Goal: Task Accomplishment & Management: Manage account settings

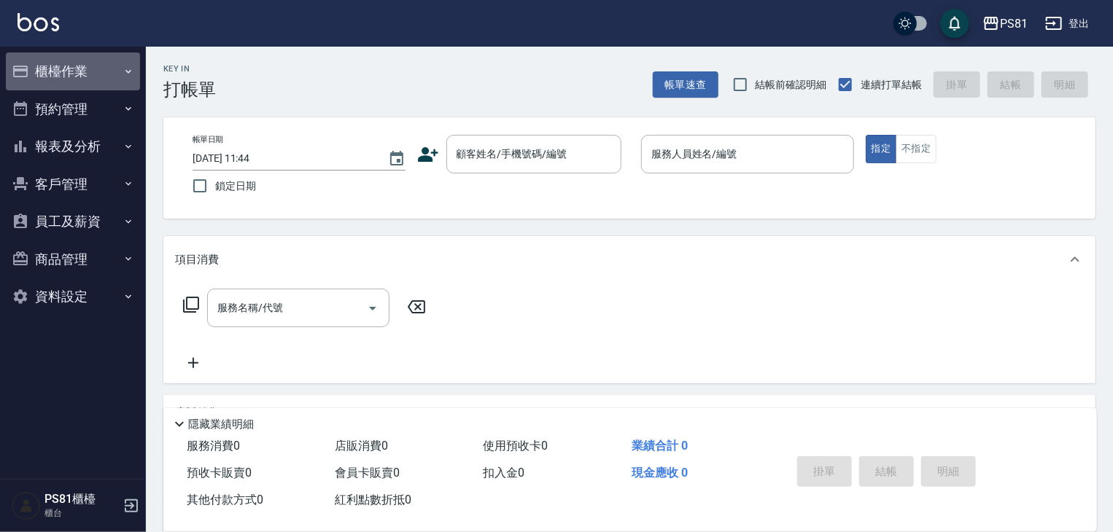
click at [72, 79] on button "櫃檯作業" at bounding box center [73, 72] width 134 height 38
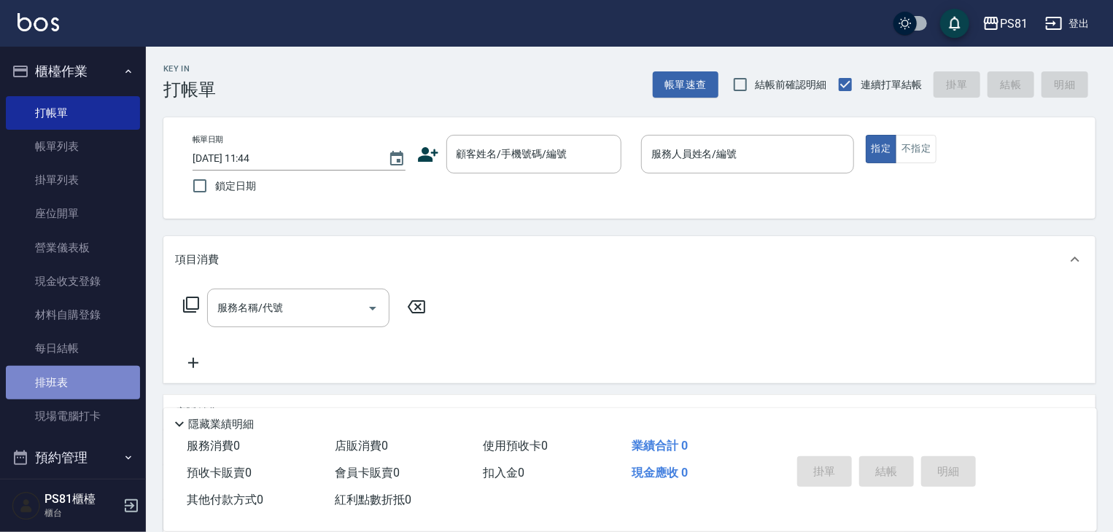
click at [85, 395] on link "排班表" at bounding box center [73, 383] width 134 height 34
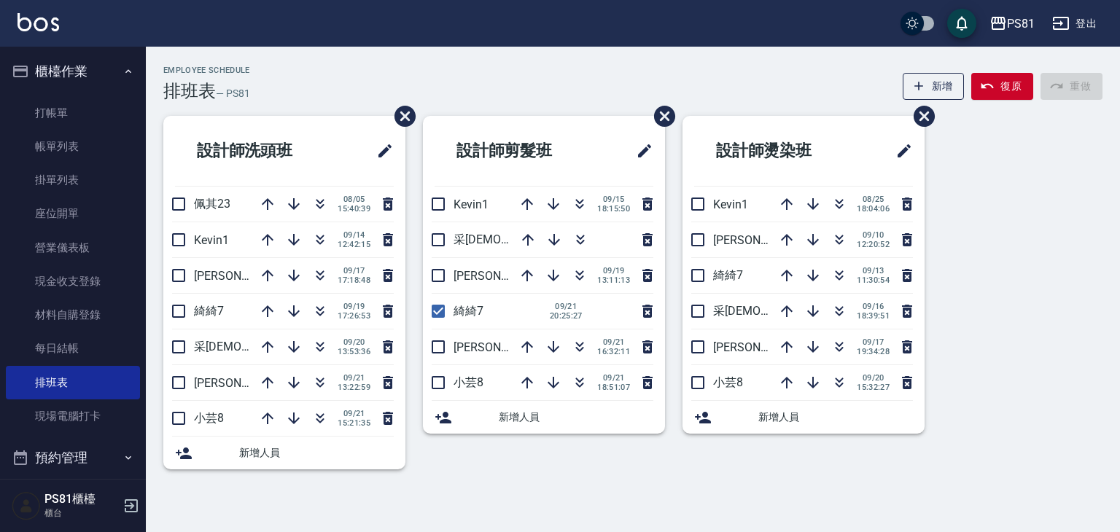
click at [542, 486] on div "Employee Schedule 排班表 — PS81 新增 復原 重做 設計師洗頭班 佩其23 [DATE] 15:40:39 Kevin1 [DATE]…" at bounding box center [633, 270] width 974 height 446
click at [438, 312] on input "checkbox" at bounding box center [438, 311] width 31 height 31
checkbox input "false"
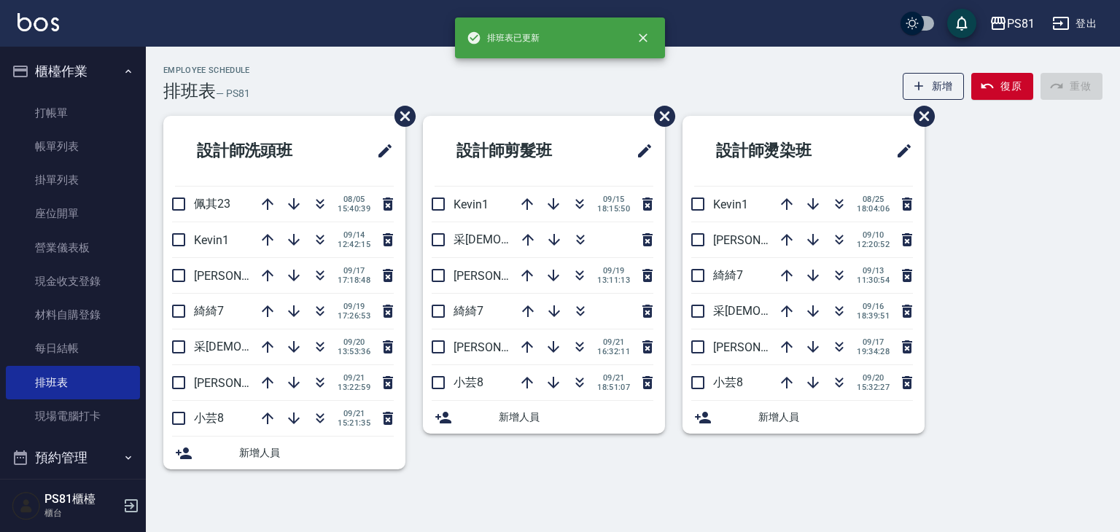
click at [532, 478] on div "設計師剪髮班 Kevin1 [DATE] 18:15:50 [PERSON_NAME]2 [PERSON_NAME]6 [DATE] 13:11:13 綺綺7…" at bounding box center [536, 301] width 260 height 371
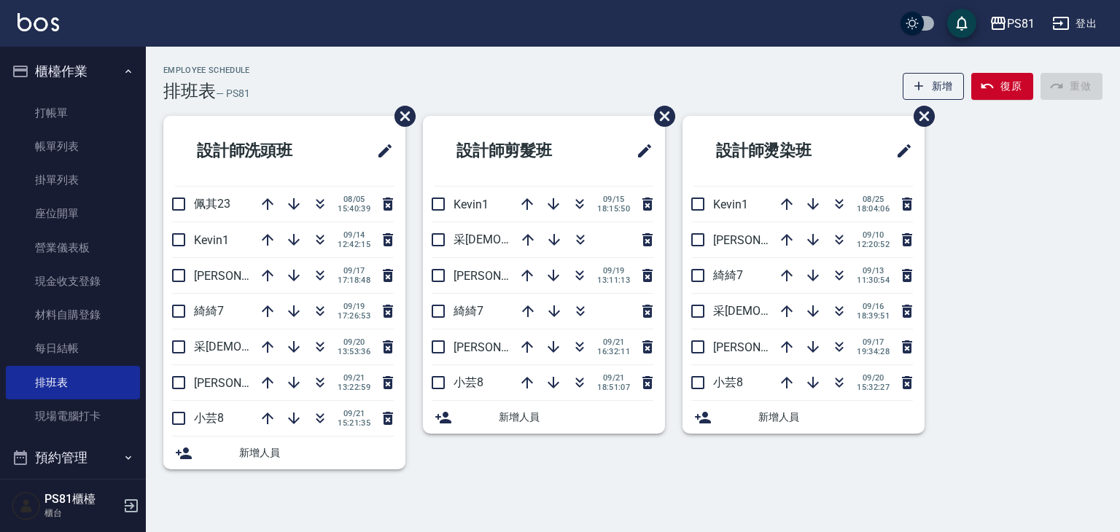
click at [802, 79] on div "Employee Schedule 排班表 — PS81 新增 復原 重做" at bounding box center [632, 84] width 939 height 36
click at [476, 471] on div "設計師剪髮班 Kevin1 [DATE] 18:15:50 [PERSON_NAME]2 [PERSON_NAME]6 [DATE] 13:11:13 綺綺7…" at bounding box center [536, 301] width 260 height 371
